Goal: Transaction & Acquisition: Download file/media

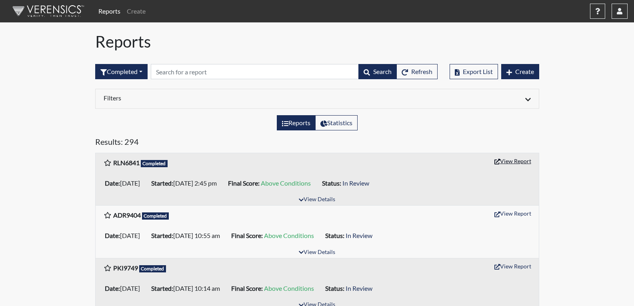
click at [514, 160] on button "View Report" at bounding box center [513, 161] width 44 height 12
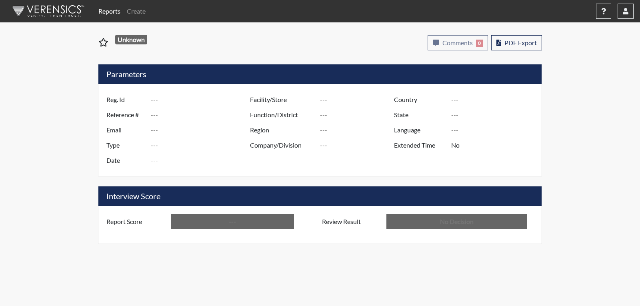
type input "RLN6841"
type input "51628"
type input "---"
type input "Corrections Pre-Employment"
type input "[DATE]"
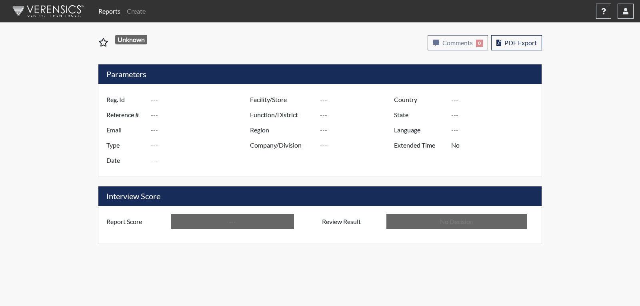
type input "[PERSON_NAME]"
type input "[GEOGRAPHIC_DATA]"
type input "[US_STATE]"
type input "English"
type input "Above Conditions"
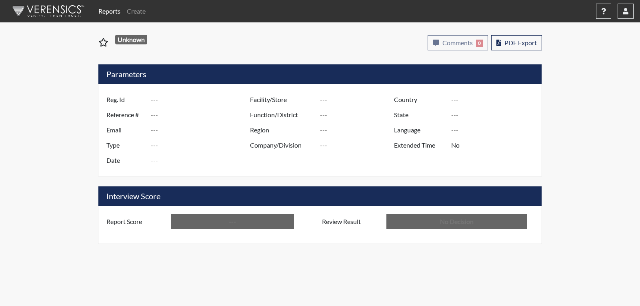
type input "In Review"
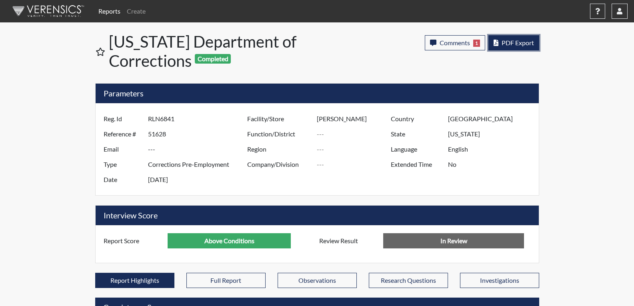
click at [518, 44] on span "PDF Export" at bounding box center [518, 43] width 32 height 8
